Goal: Information Seeking & Learning: Learn about a topic

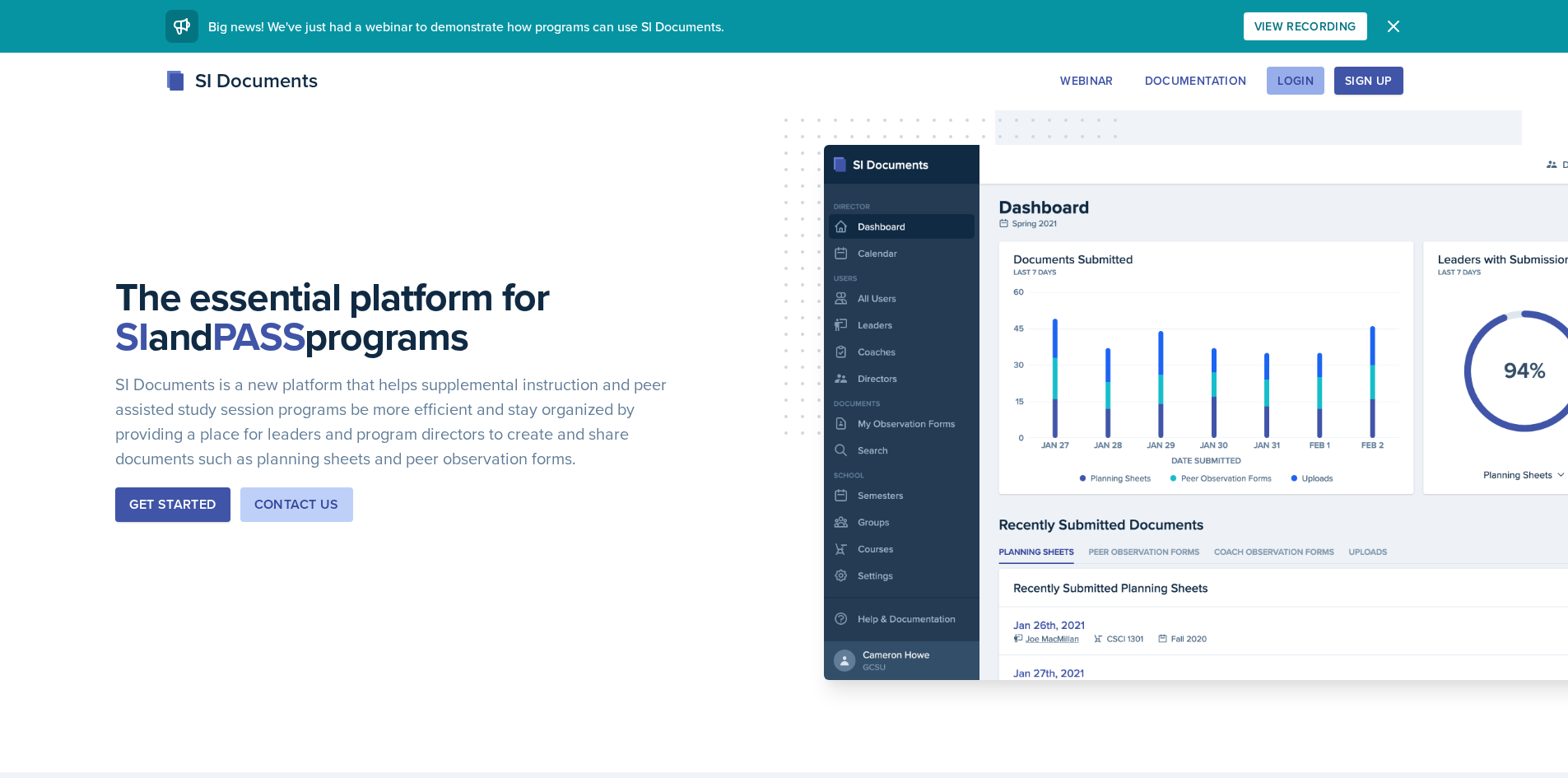
click at [1315, 82] on button "Login" at bounding box center [1295, 80] width 58 height 28
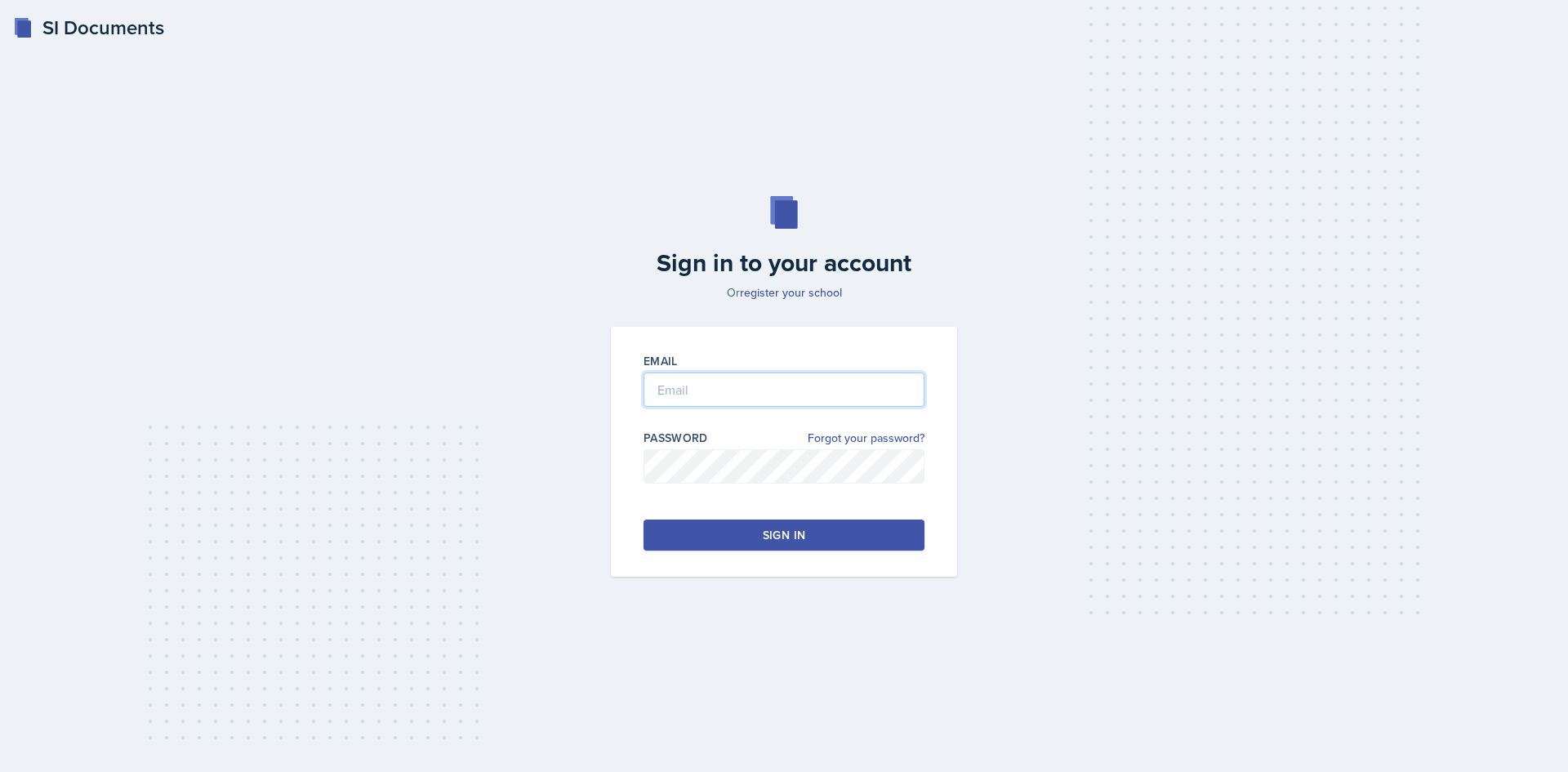
click at [779, 390] on input "email" at bounding box center [784, 389] width 281 height 34
type input "lucy.artime@bobcats.gcsu.edu"
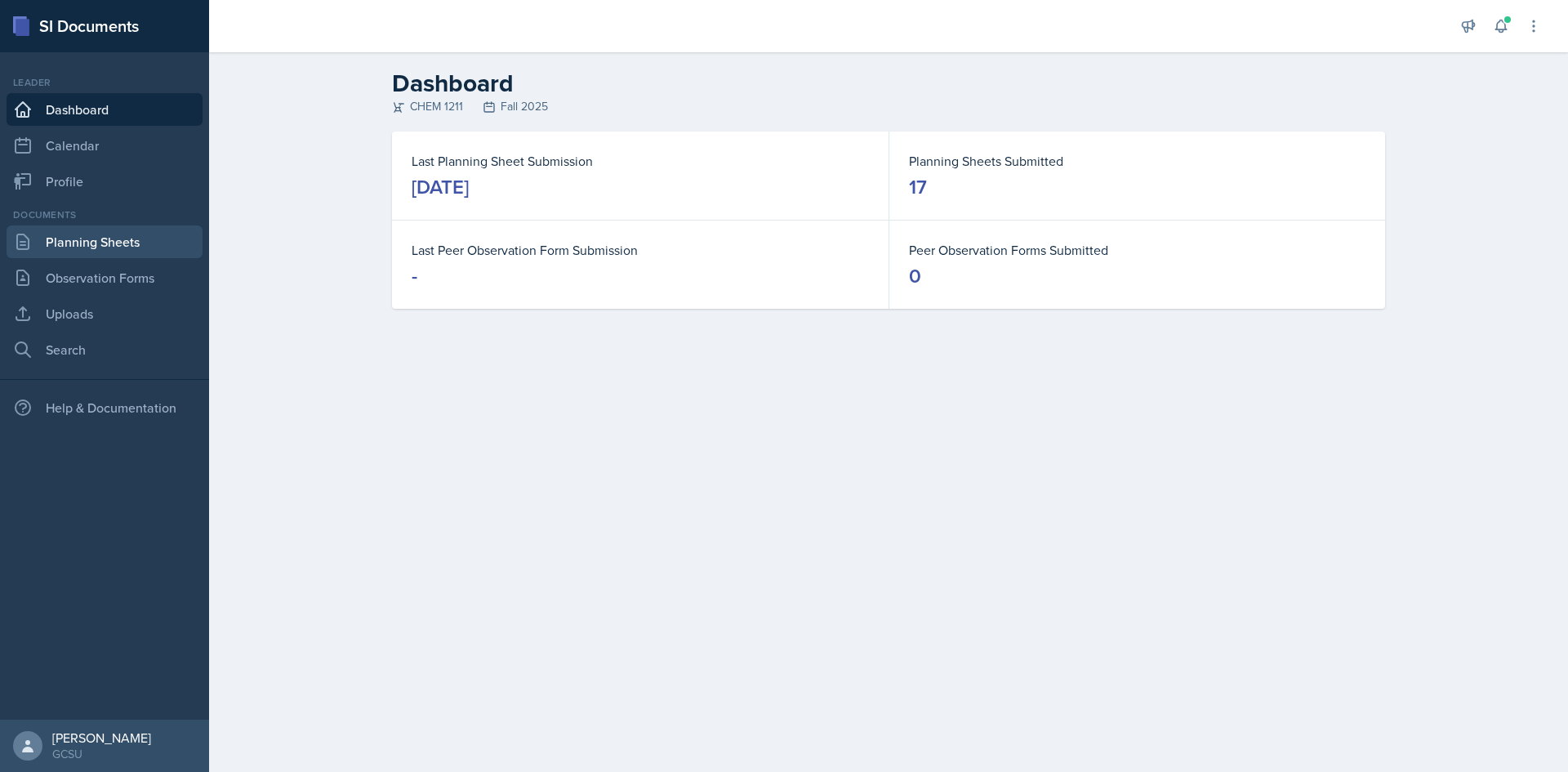
click at [143, 234] on link "Planning Sheets" at bounding box center [104, 241] width 196 height 33
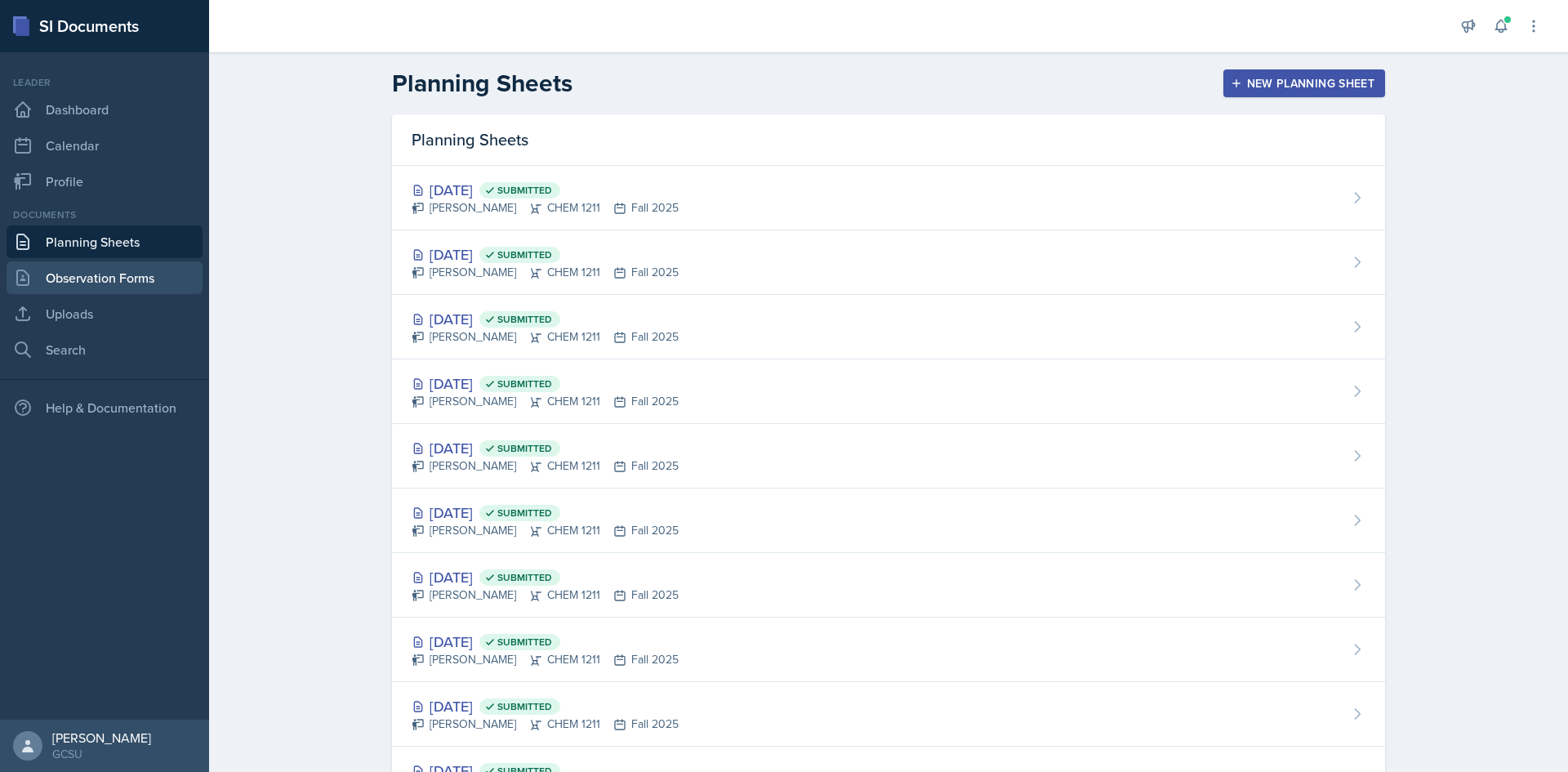
click at [123, 271] on link "Observation Forms" at bounding box center [104, 277] width 196 height 33
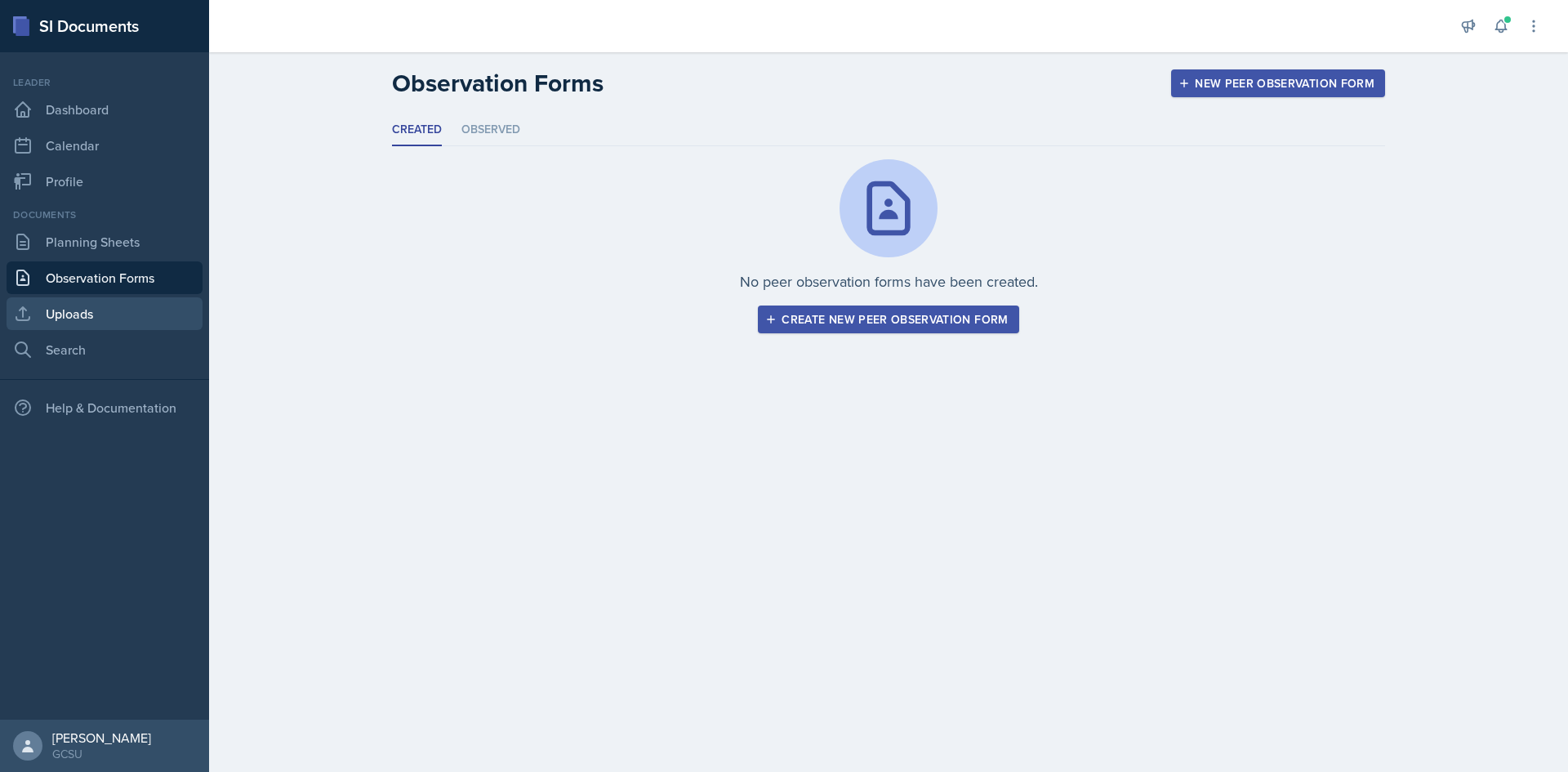
click at [119, 306] on link "Uploads" at bounding box center [104, 313] width 196 height 33
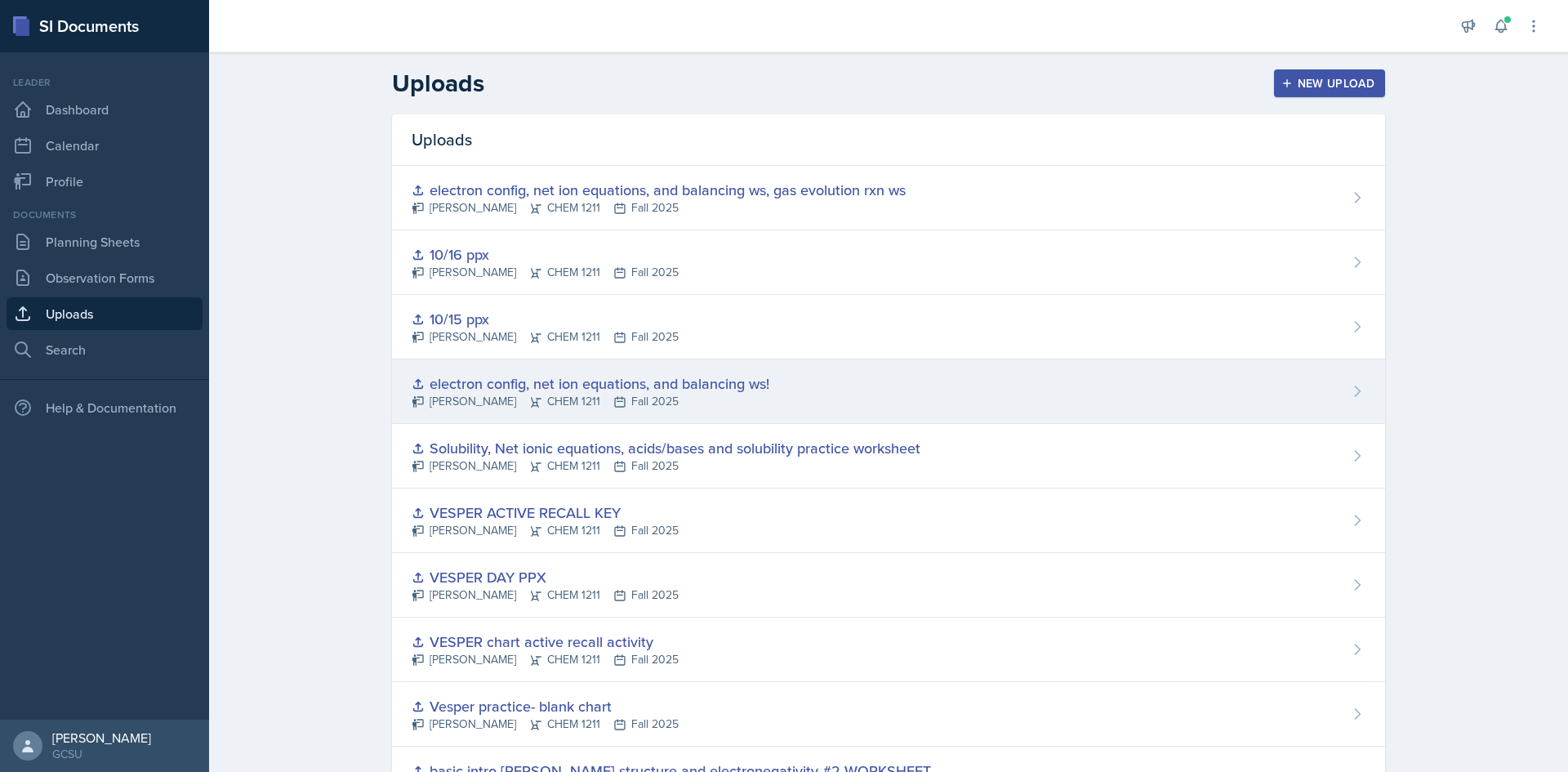
click at [784, 389] on div "electron config, net ion equations, and balancing ws! [PERSON_NAME] CHEM 1211 F…" at bounding box center [888, 391] width 993 height 64
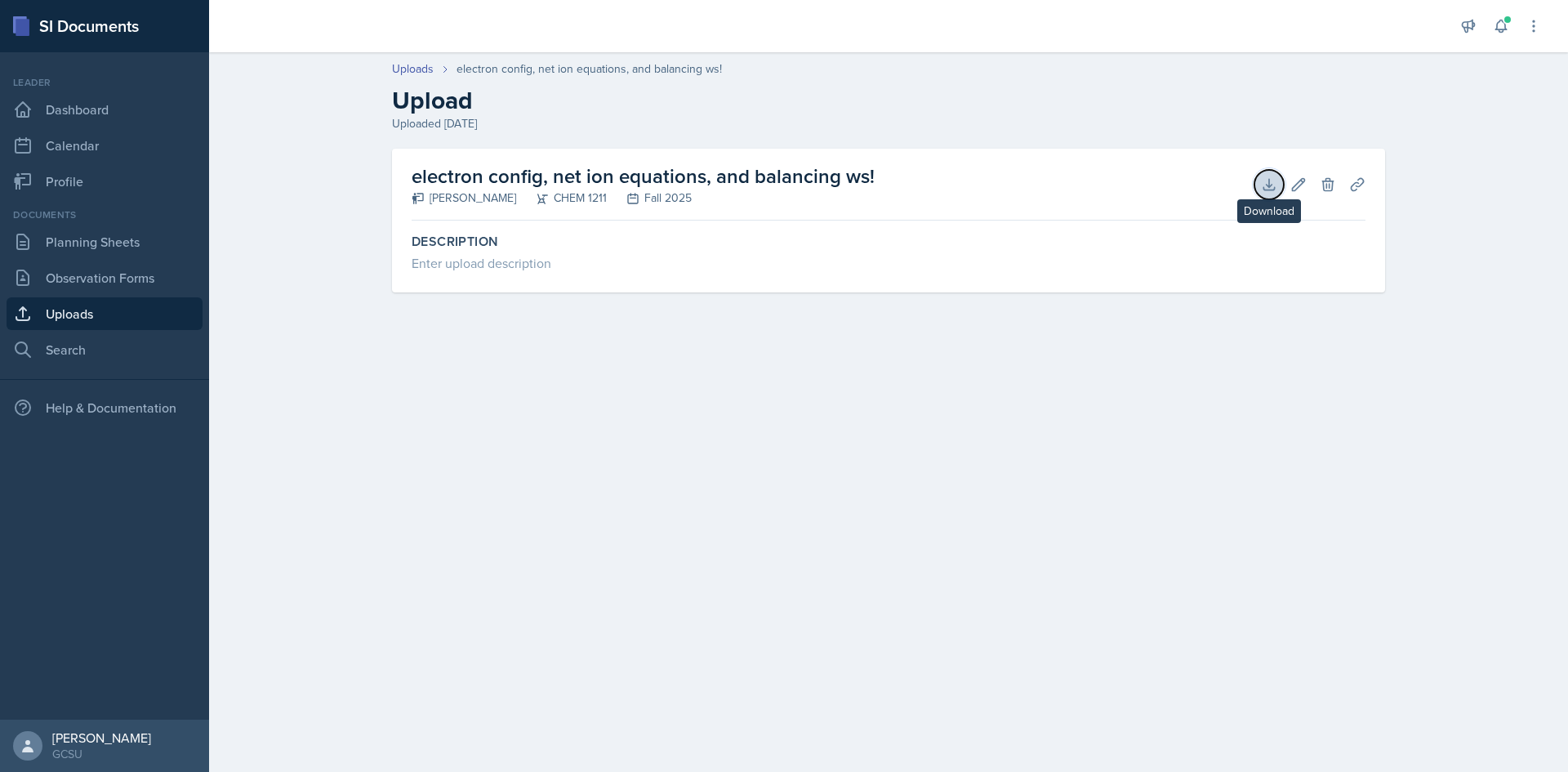
click at [1274, 190] on icon at bounding box center [1269, 185] width 17 height 17
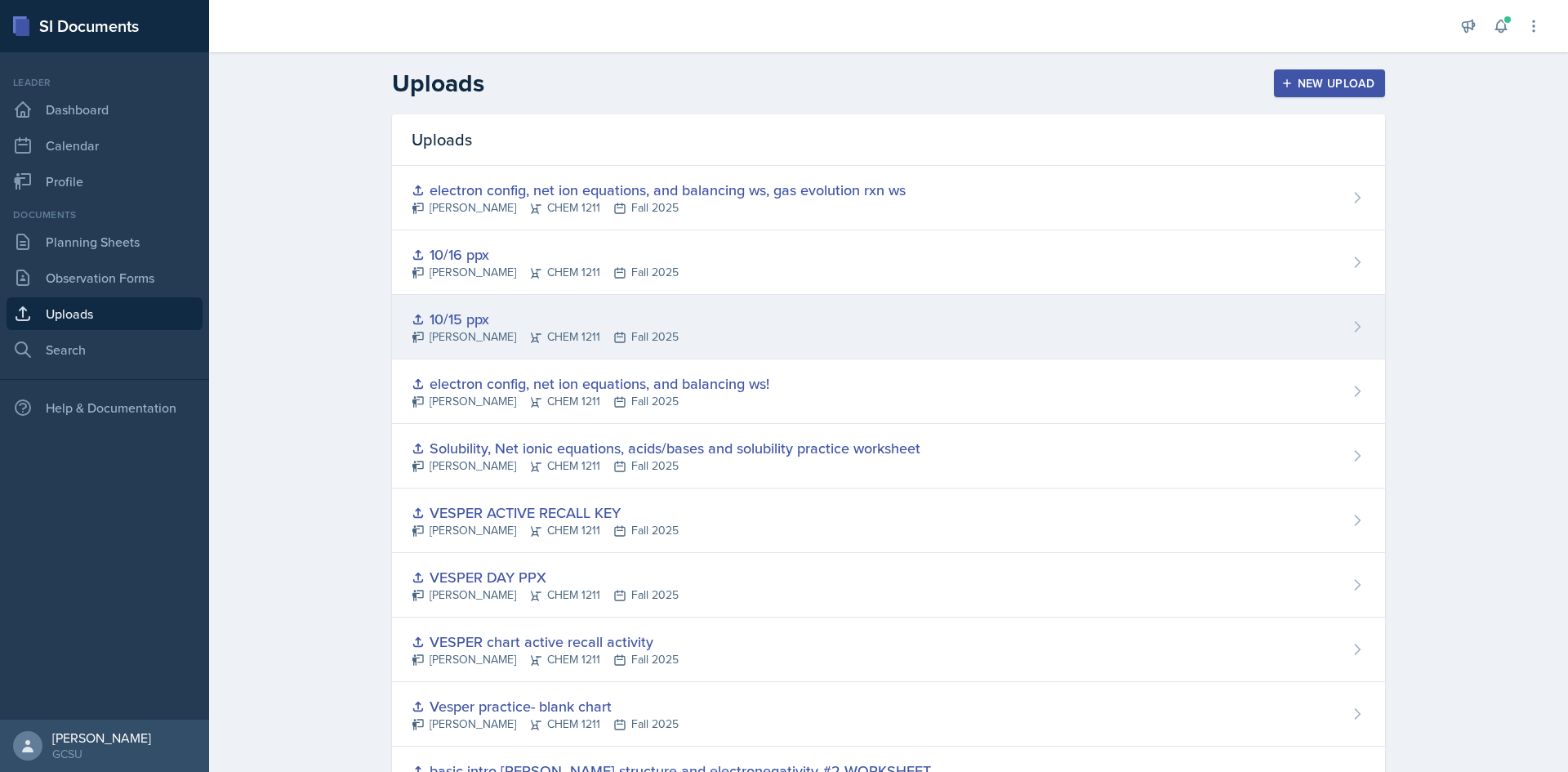
click at [510, 325] on div "10/15 ppx" at bounding box center [545, 318] width 267 height 22
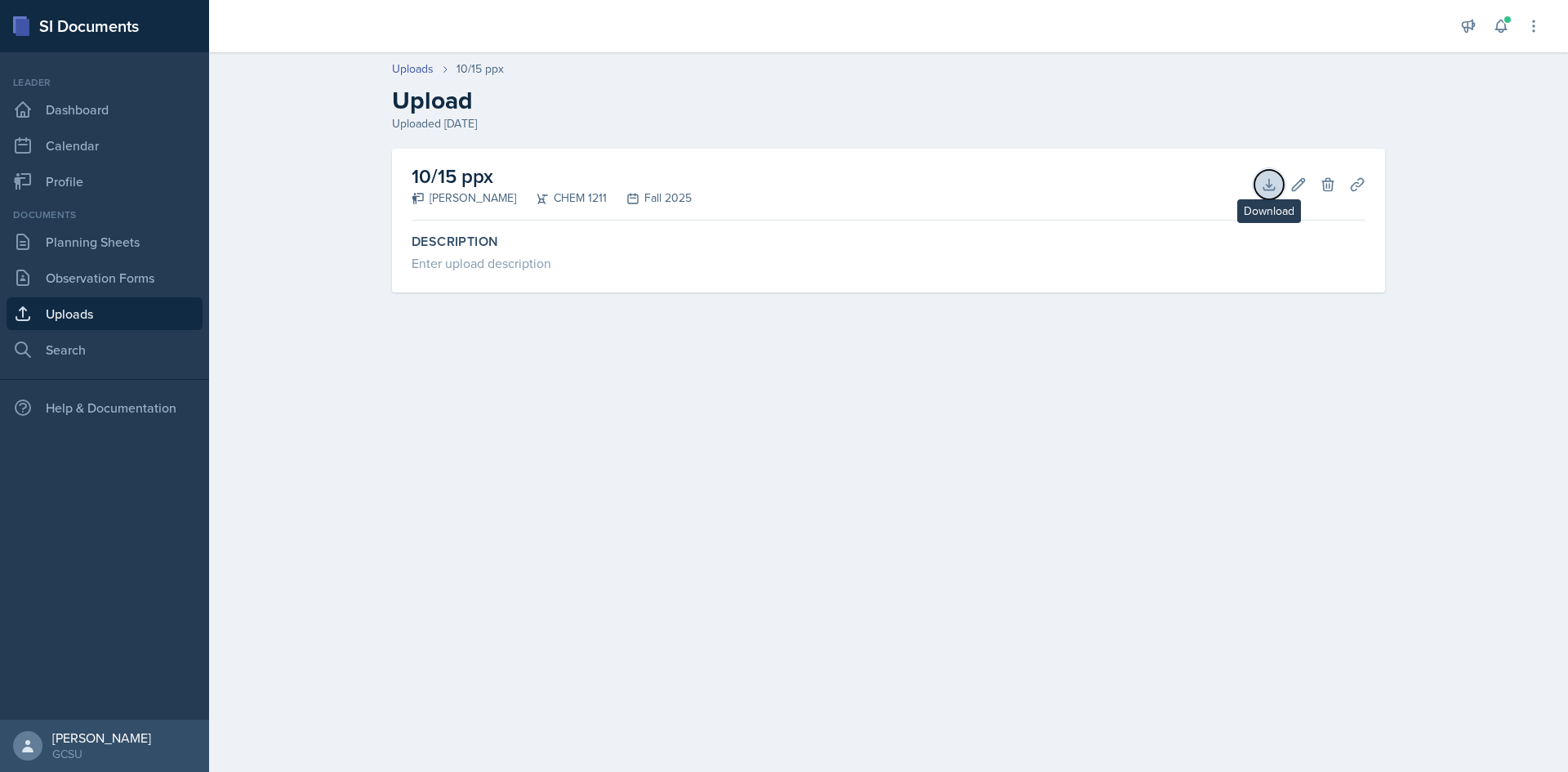
click at [1264, 181] on icon at bounding box center [1269, 185] width 17 height 17
click at [712, 353] on main "Uploads 10/15 ppx Upload Uploaded Oct 15th, 2025 10/15 ppx Lucy Artime CHEM 121…" at bounding box center [889, 412] width 1359 height 719
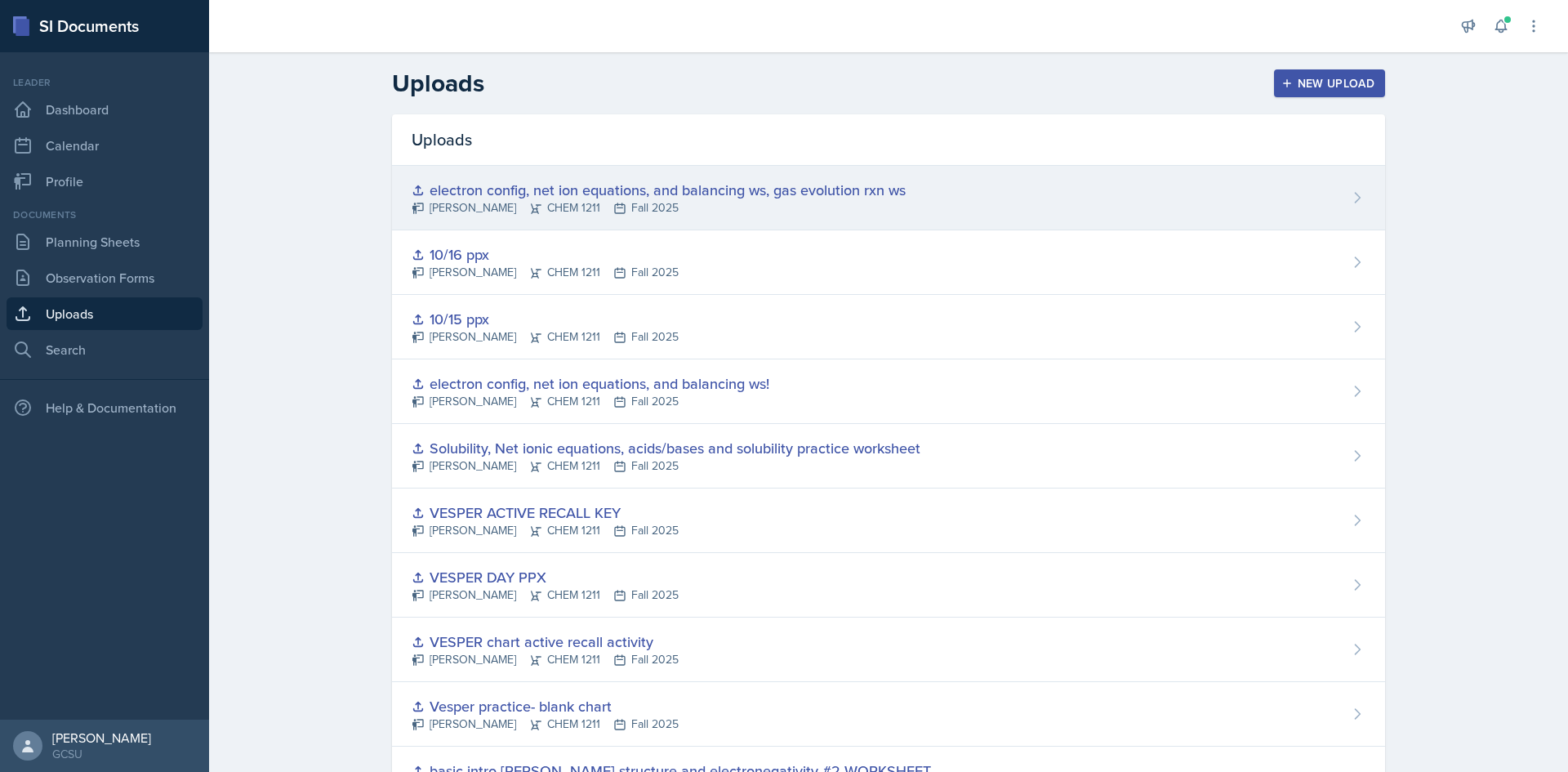
click at [510, 183] on div "electron config, net ion equations, and balancing ws, gas evolution rxn ws" at bounding box center [659, 189] width 495 height 22
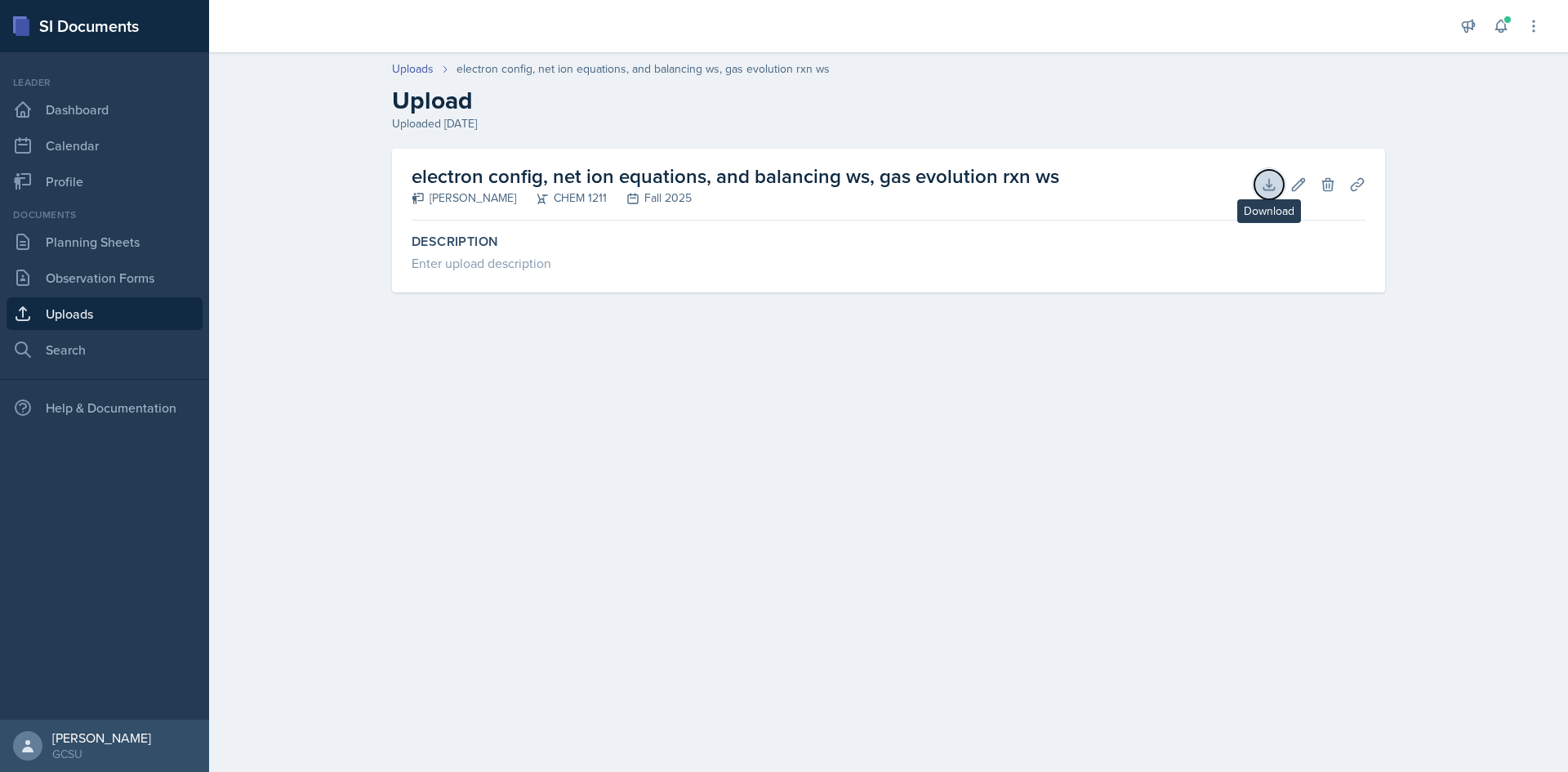
click at [1272, 182] on icon at bounding box center [1269, 185] width 17 height 17
click at [57, 323] on link "Uploads" at bounding box center [104, 313] width 196 height 33
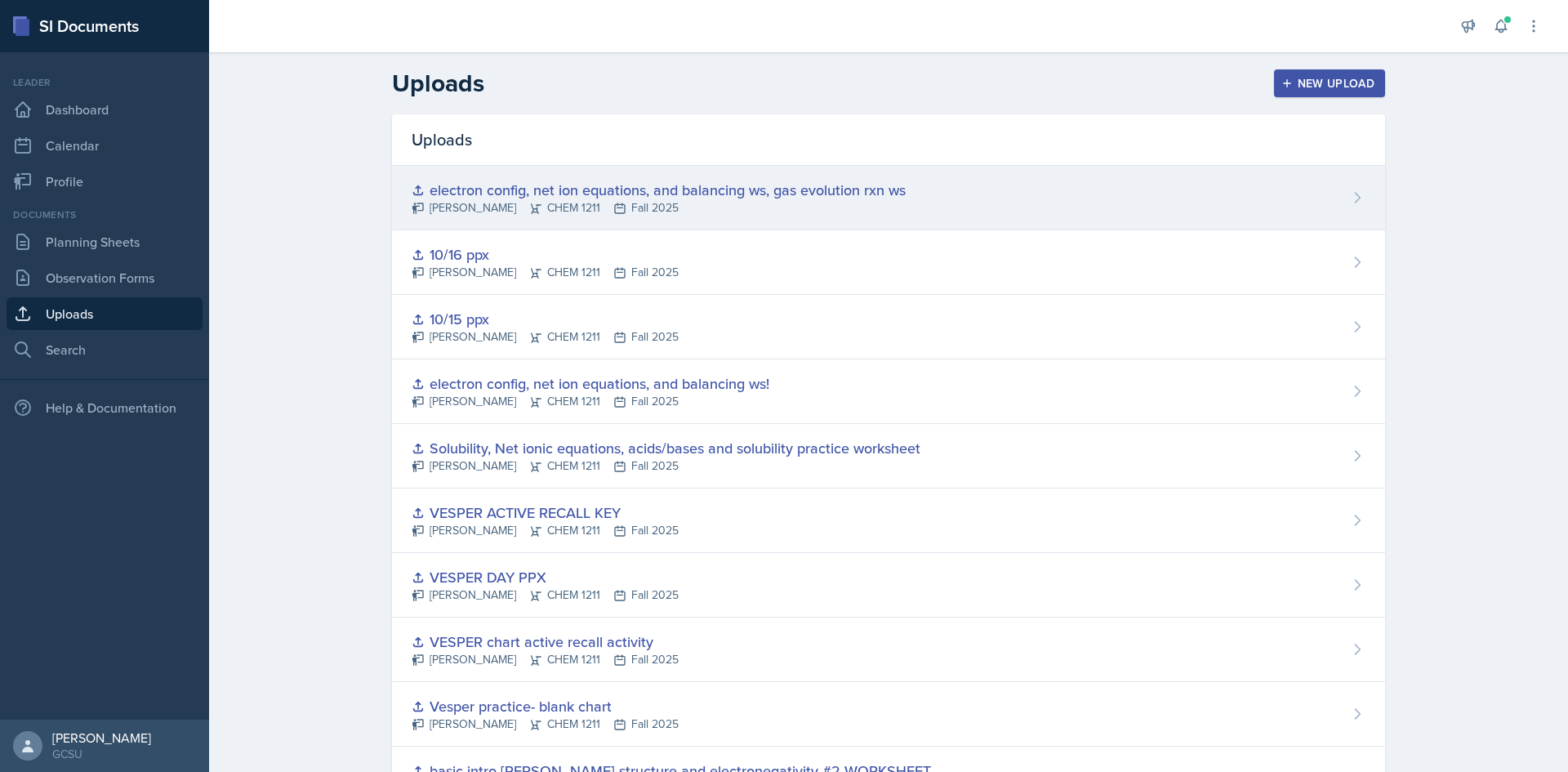
click at [655, 213] on div "[PERSON_NAME] CHEM 1211 Fall 2025" at bounding box center [659, 208] width 495 height 18
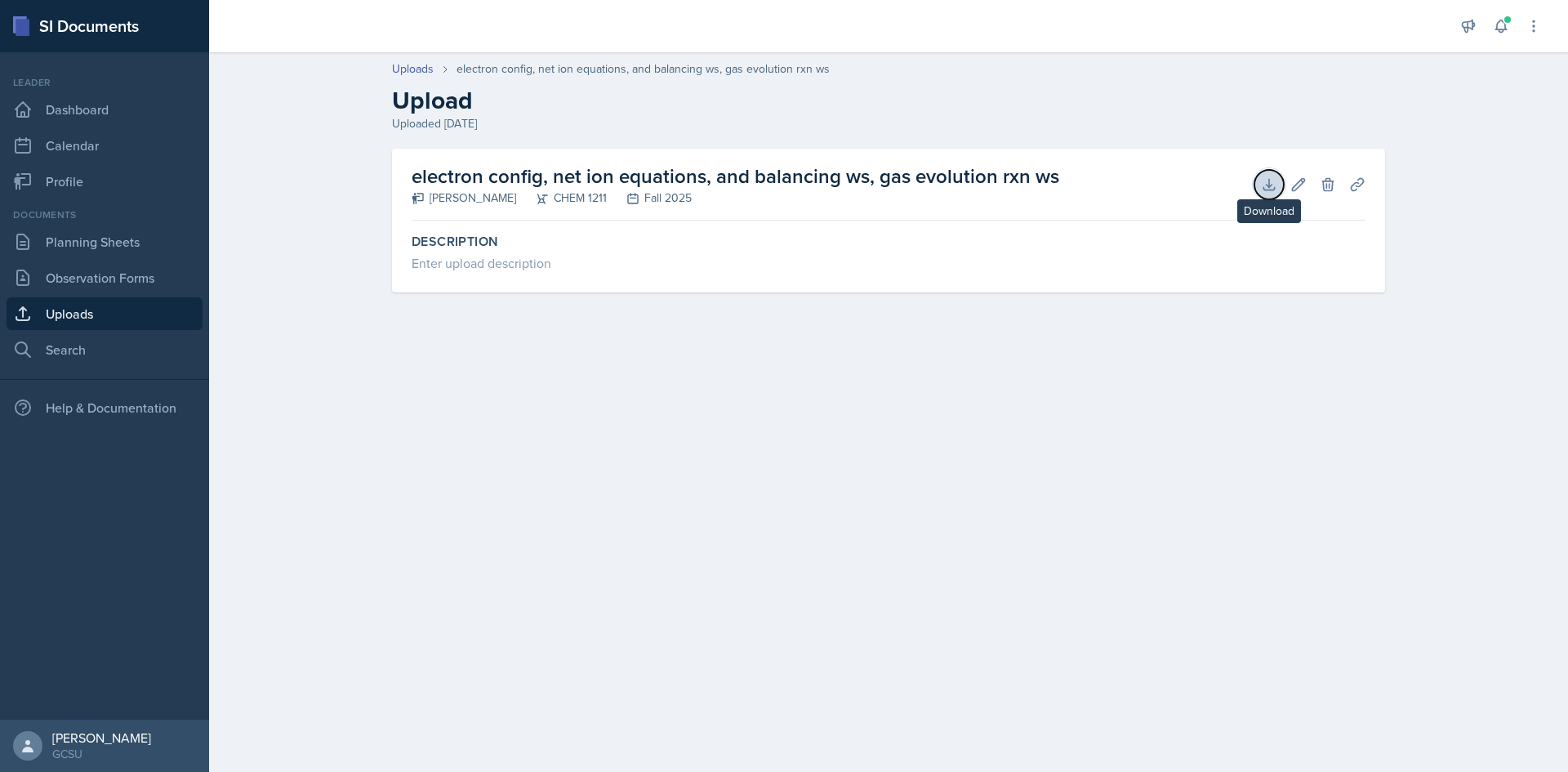
click at [1275, 178] on icon at bounding box center [1269, 185] width 17 height 17
click at [89, 333] on div "Documents Planning Sheets Observation Forms Uploads Search" at bounding box center [104, 287] width 196 height 158
click at [106, 313] on link "Uploads" at bounding box center [104, 313] width 196 height 33
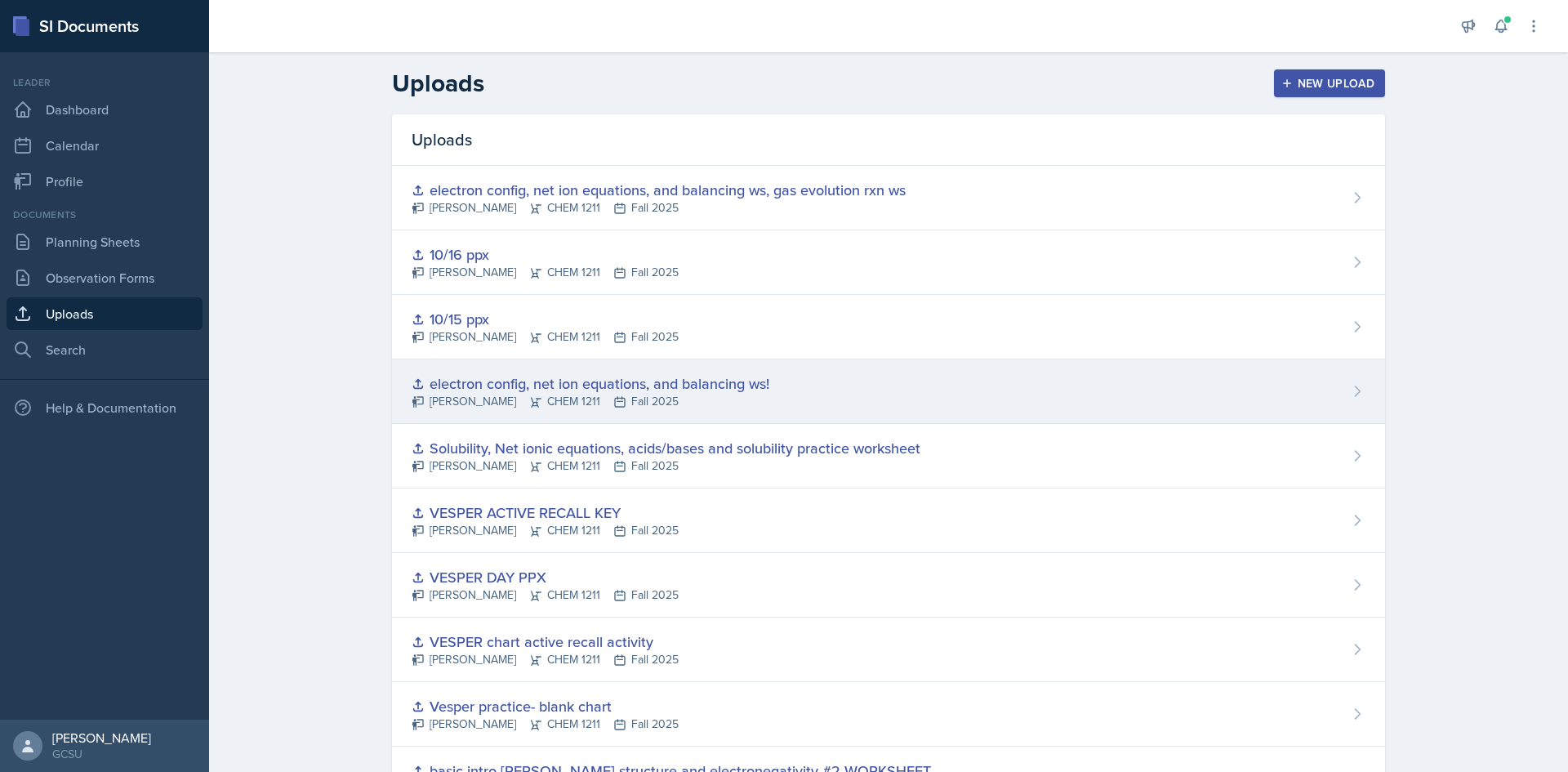
click at [547, 392] on div "electron config, net ion equations, and balancing ws!" at bounding box center [591, 383] width 358 height 22
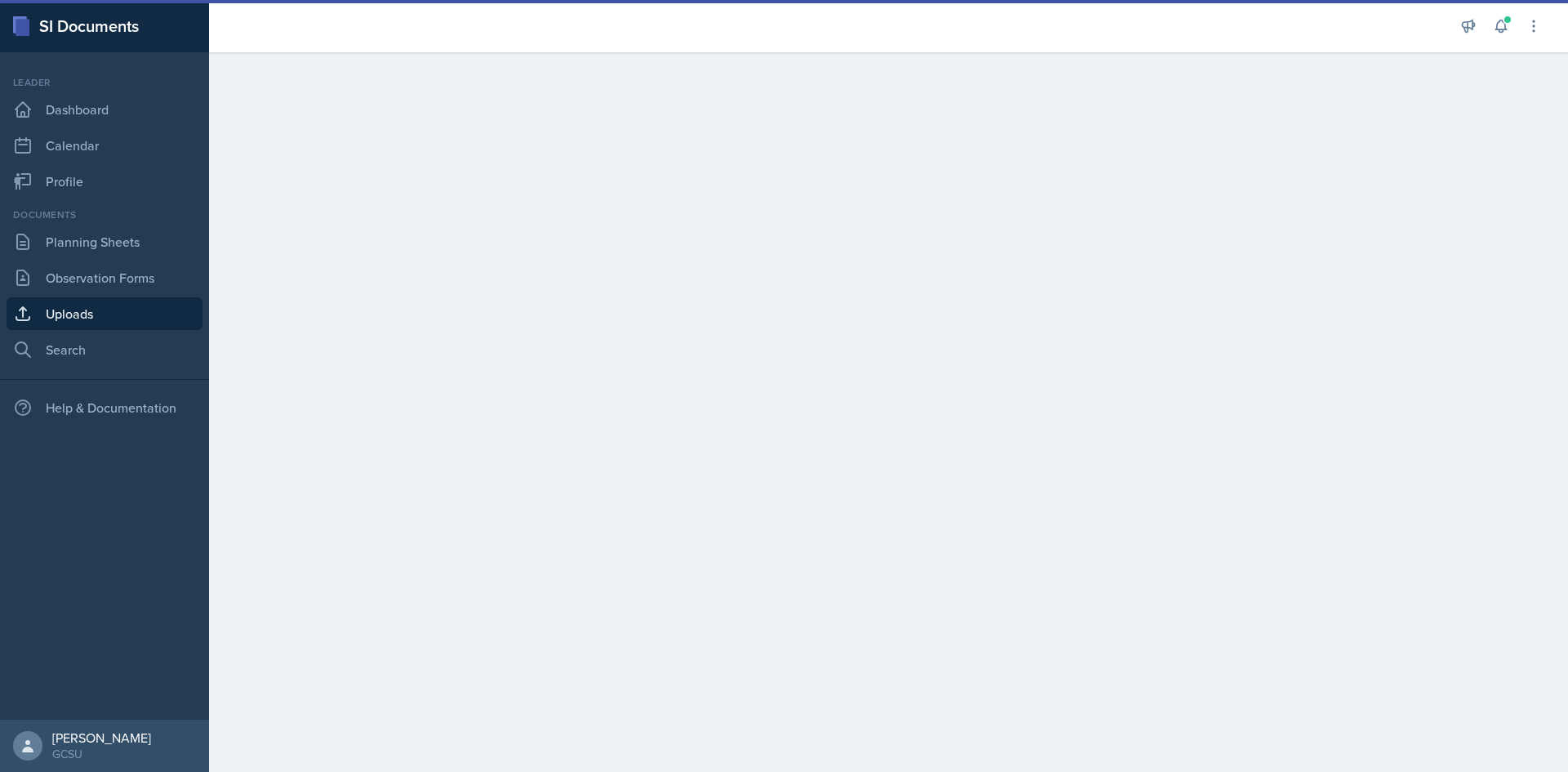
click at [76, 316] on link "Uploads" at bounding box center [104, 313] width 196 height 33
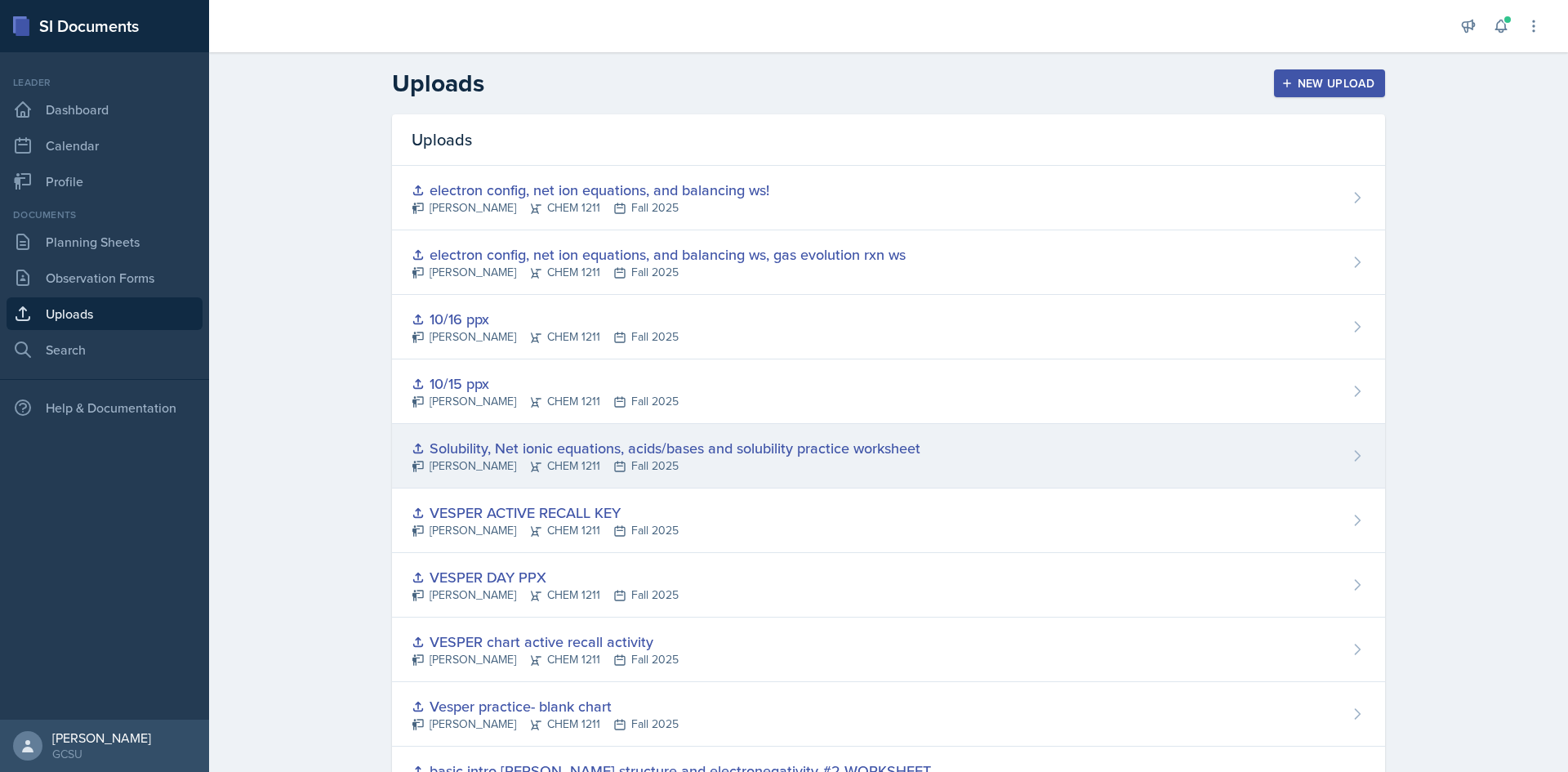
click at [787, 472] on div "[PERSON_NAME] CHEM 1211 Fall 2025" at bounding box center [666, 465] width 509 height 18
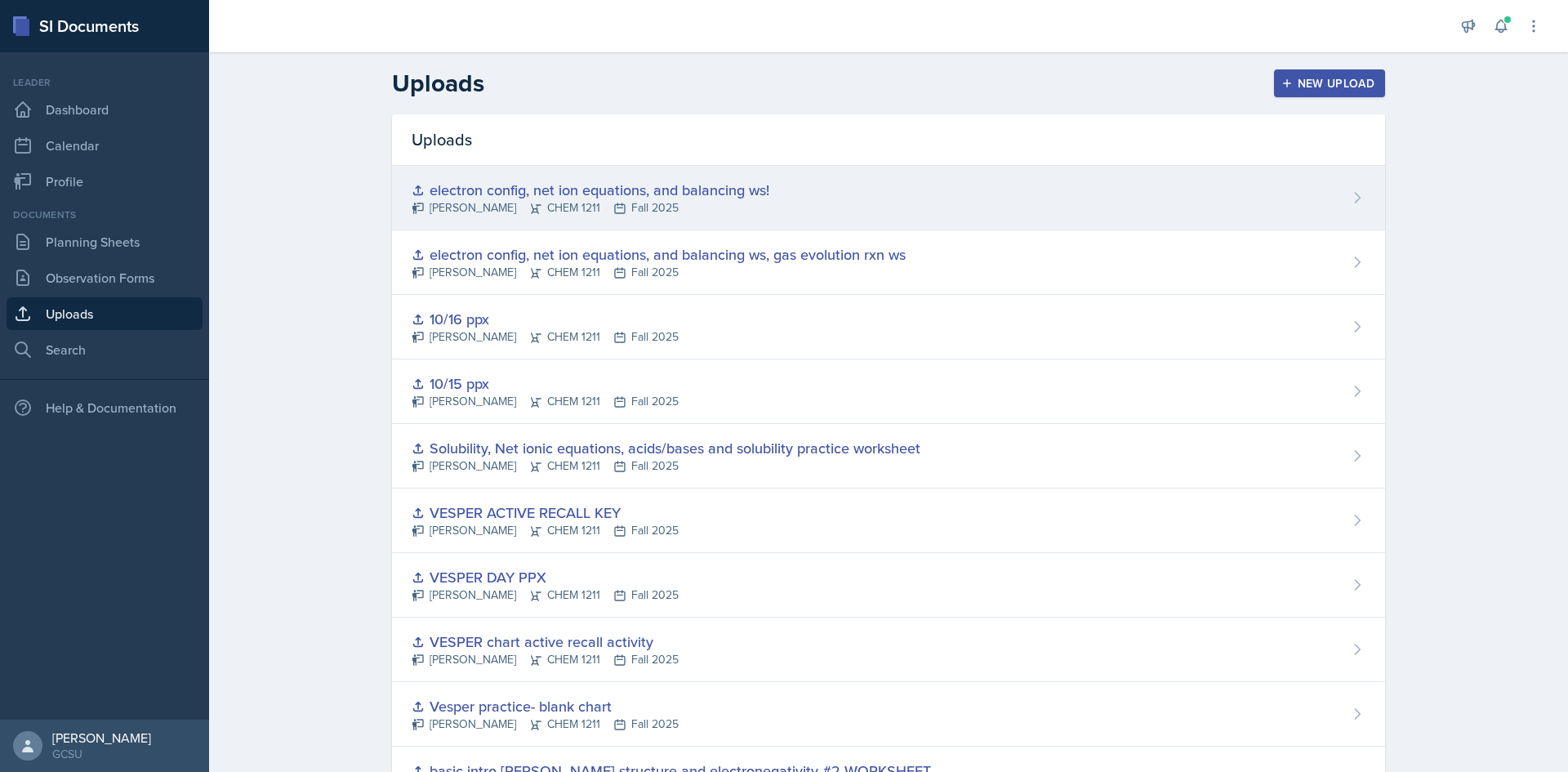
click at [542, 194] on div "electron config, net ion equations, and balancing ws!" at bounding box center [591, 189] width 358 height 22
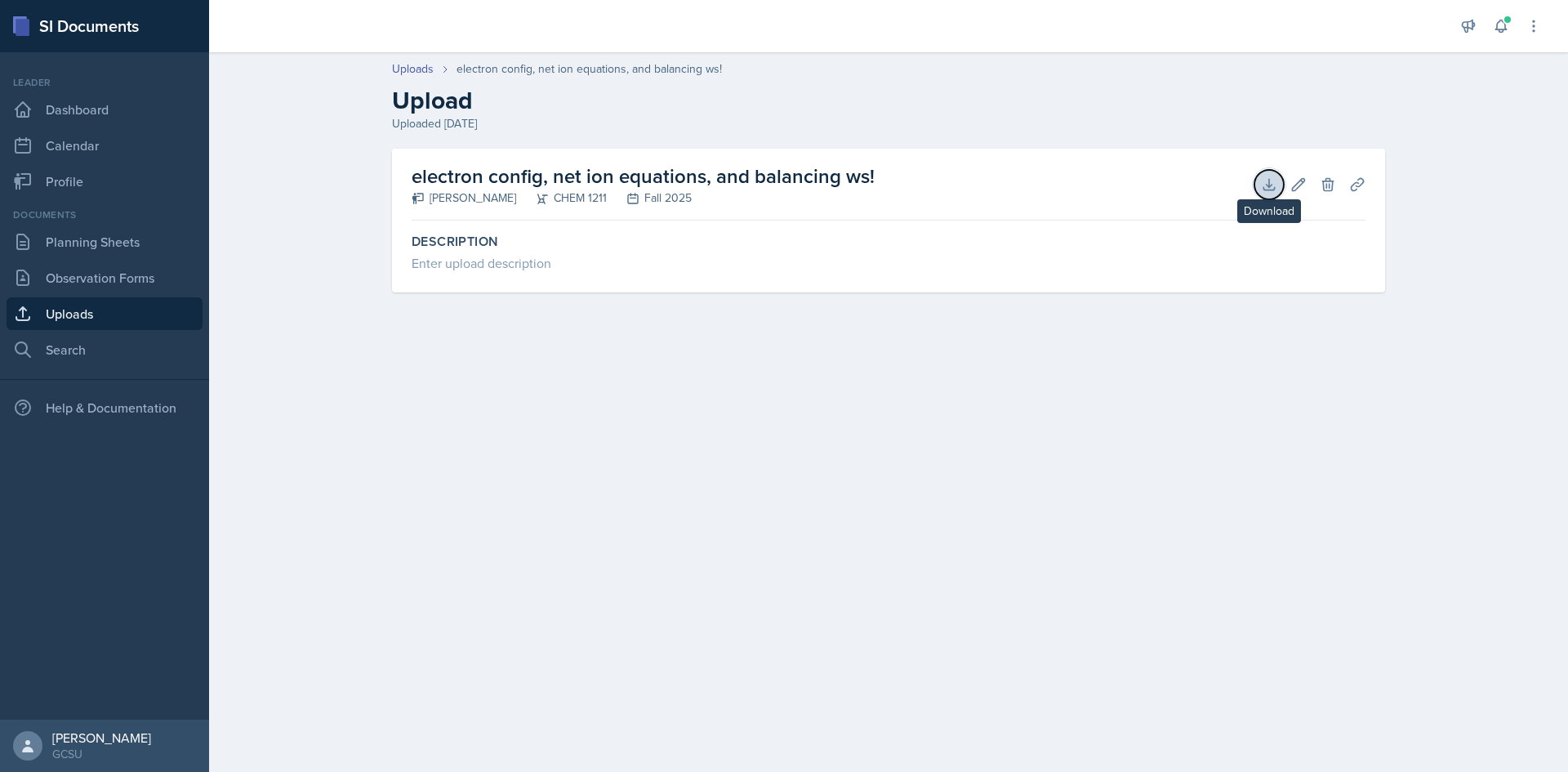
click at [1273, 183] on icon at bounding box center [1269, 183] width 11 height 11
